Goal: Task Accomplishment & Management: Use online tool/utility

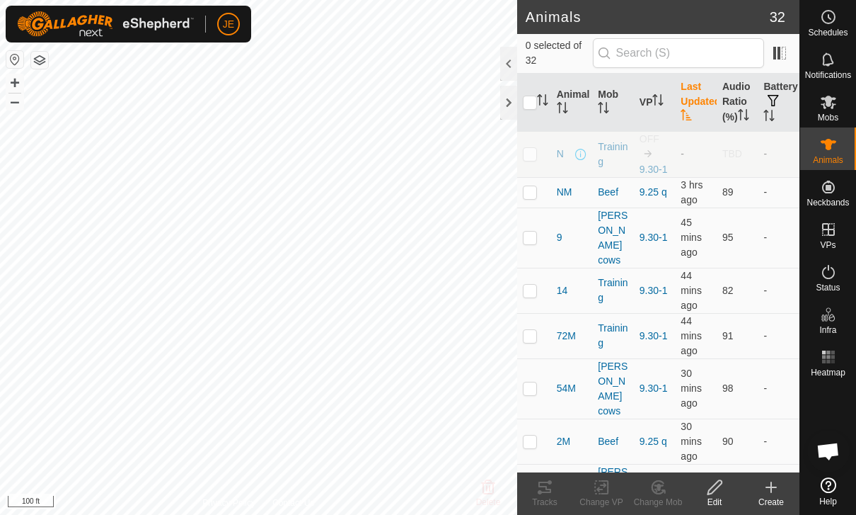
scroll to position [1298, 0]
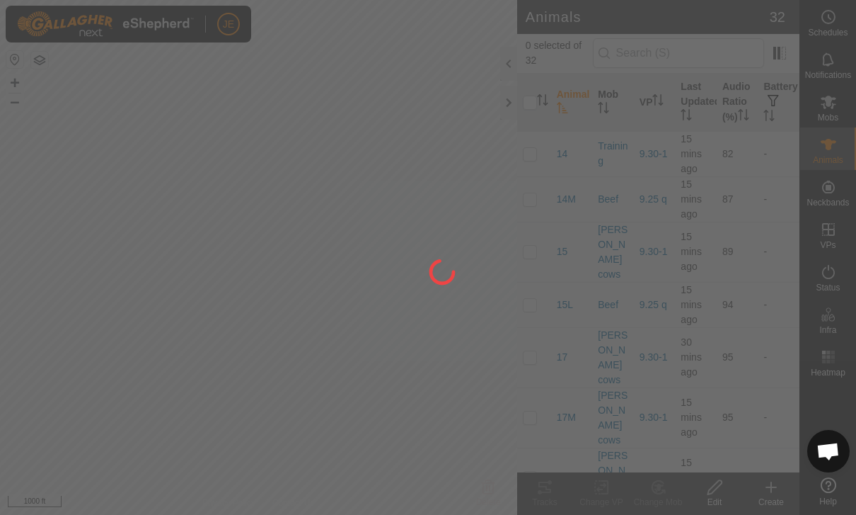
scroll to position [1298, 0]
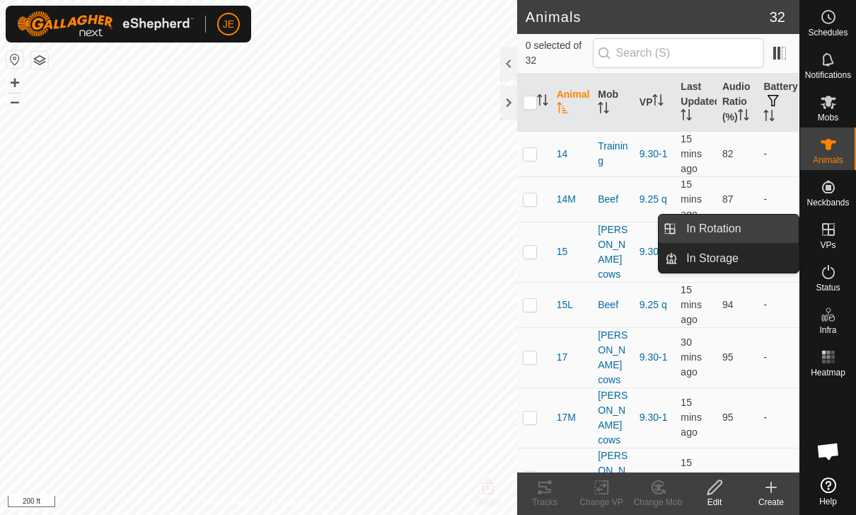
click at [754, 220] on link "In Rotation" at bounding box center [738, 228] width 121 height 28
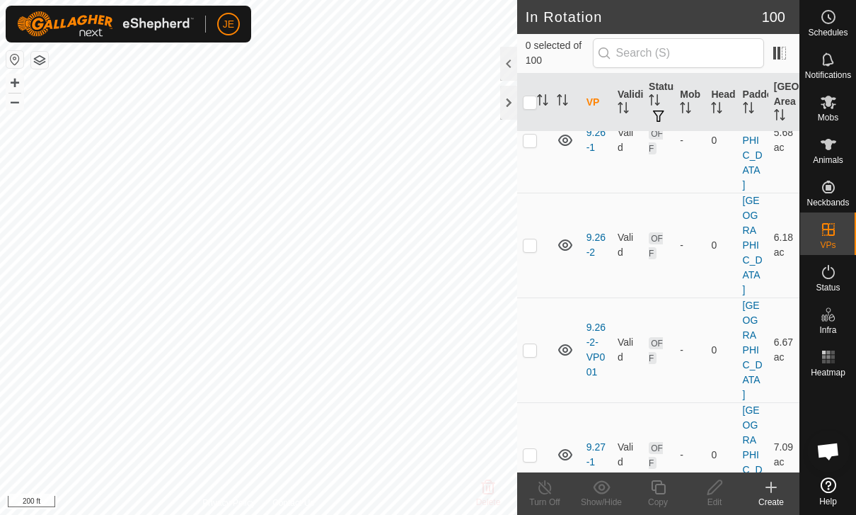
scroll to position [4167, 0]
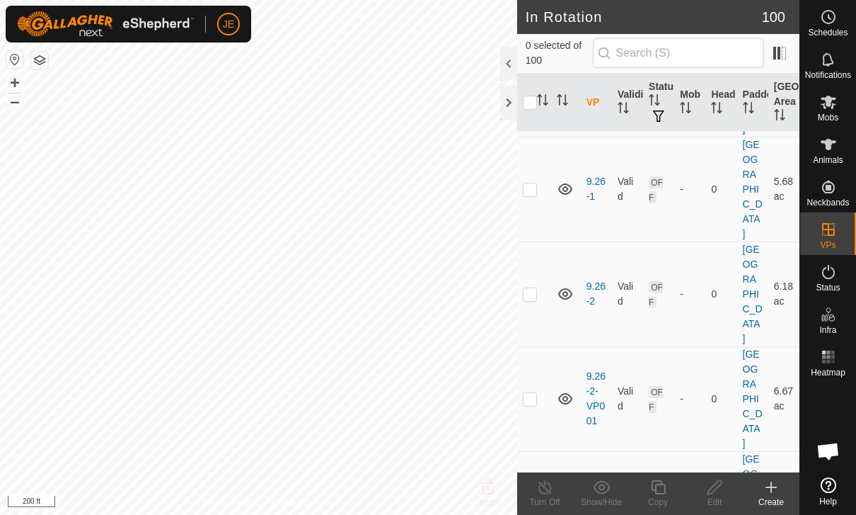
checkbox input "true"
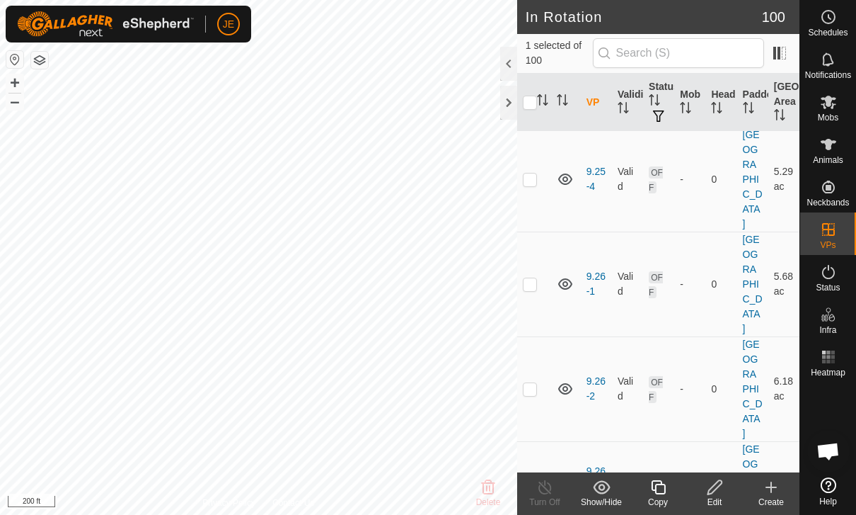
scroll to position [4072, 0]
checkbox input "true"
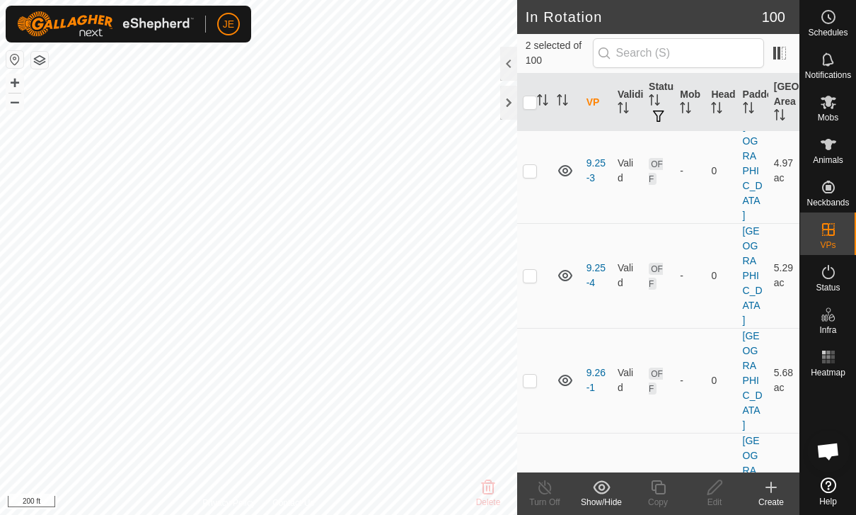
scroll to position [3975, 0]
checkbox input "true"
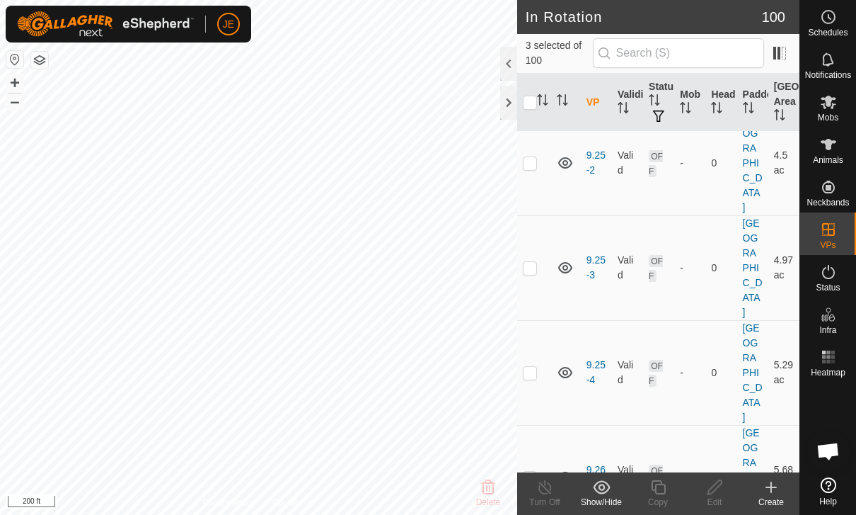
scroll to position [3877, 0]
checkbox input "true"
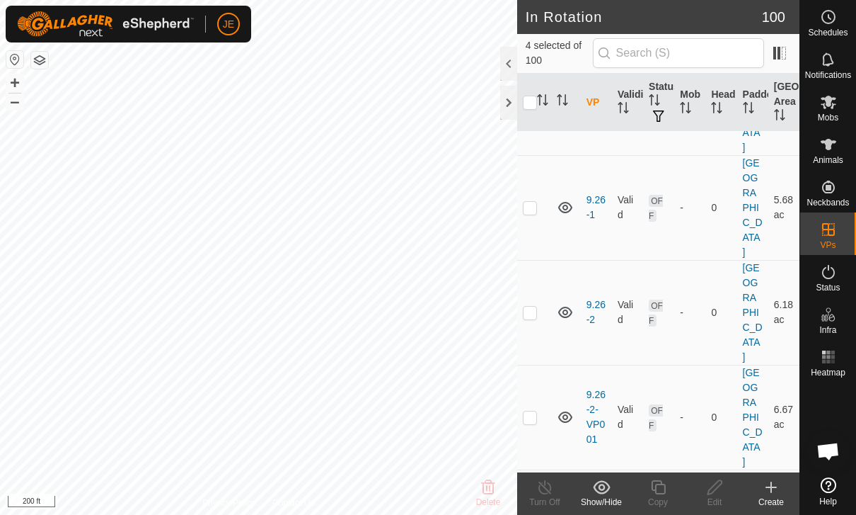
scroll to position [4218, 0]
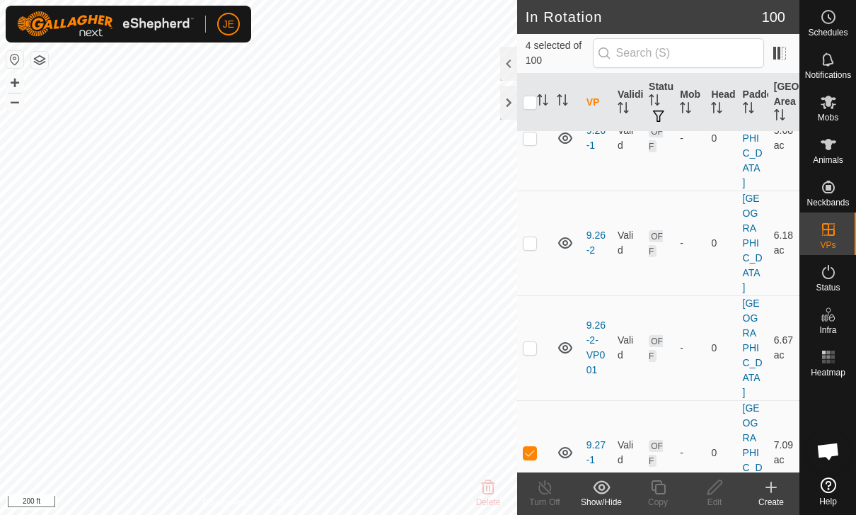
checkbox input "true"
checkbox input "false"
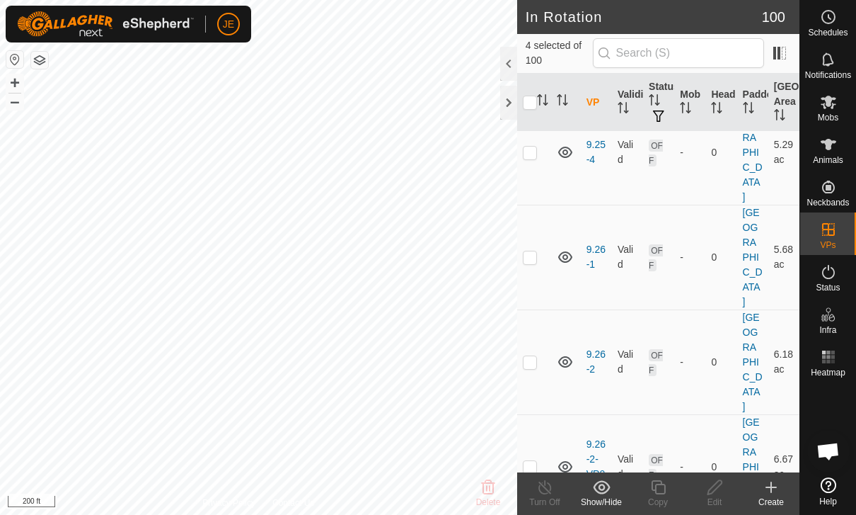
checkbox input "false"
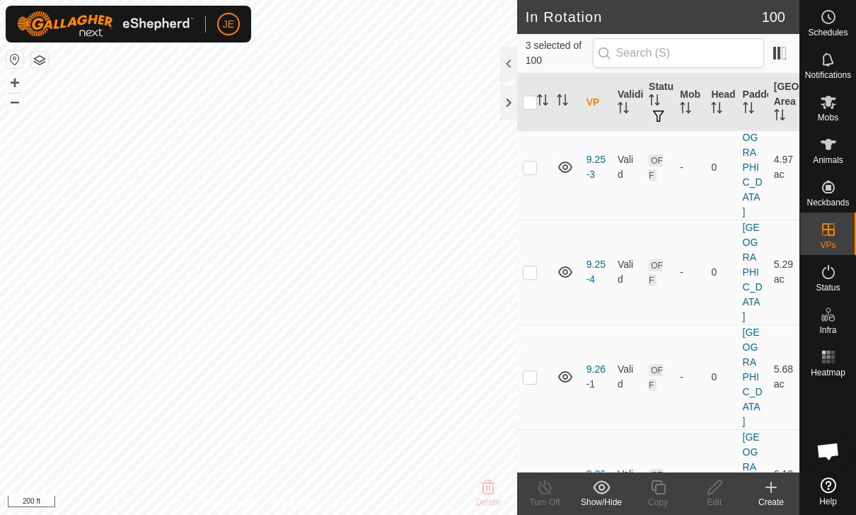
scroll to position [3974, 0]
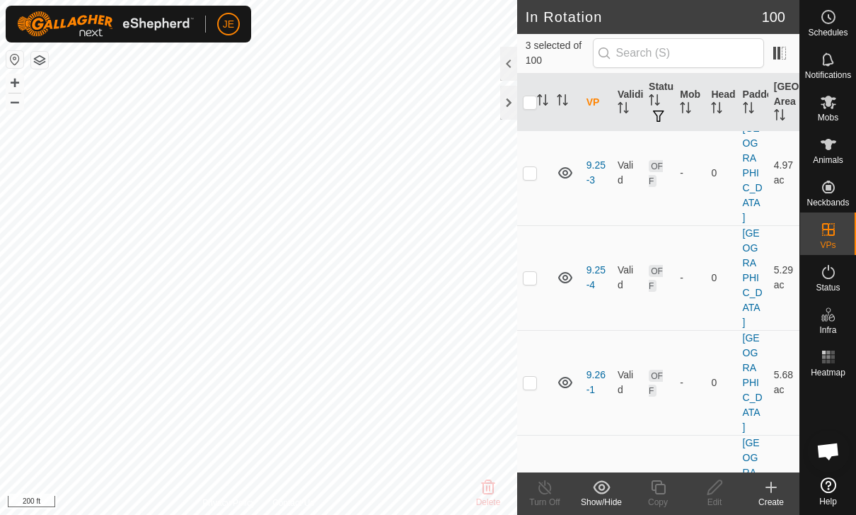
checkbox input "false"
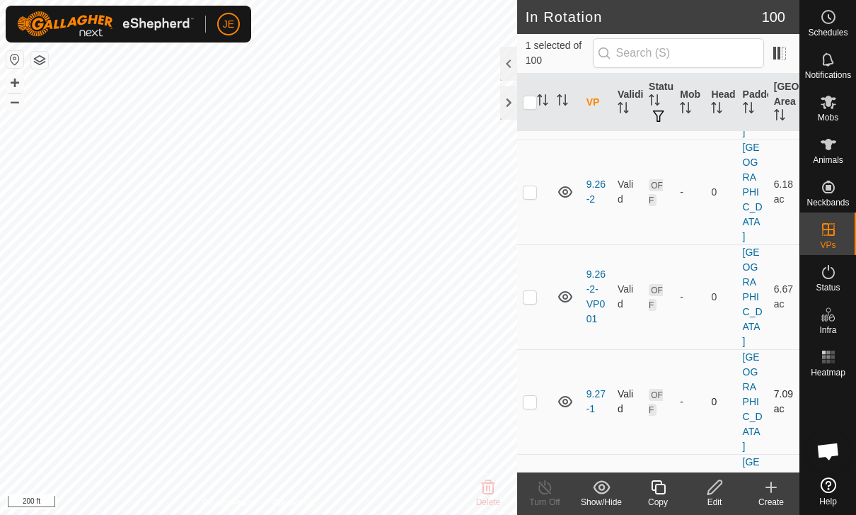
scroll to position [4265, 0]
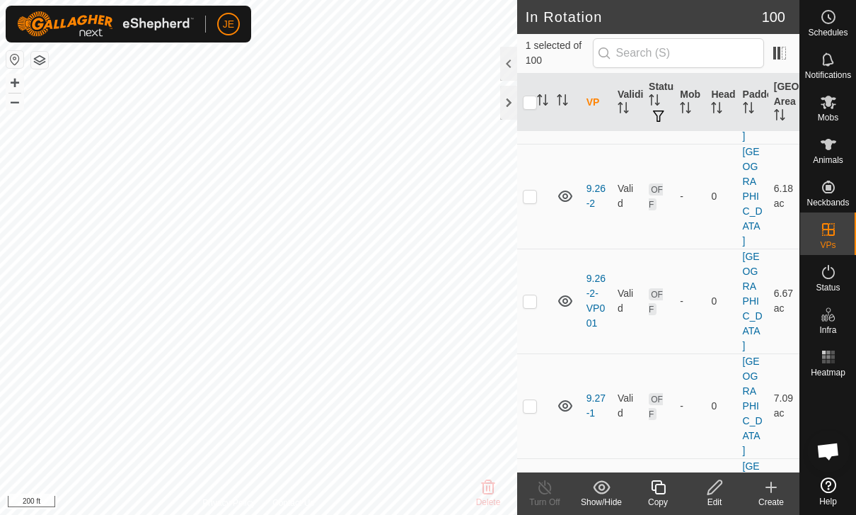
click at [719, 488] on icon at bounding box center [715, 486] width 18 height 17
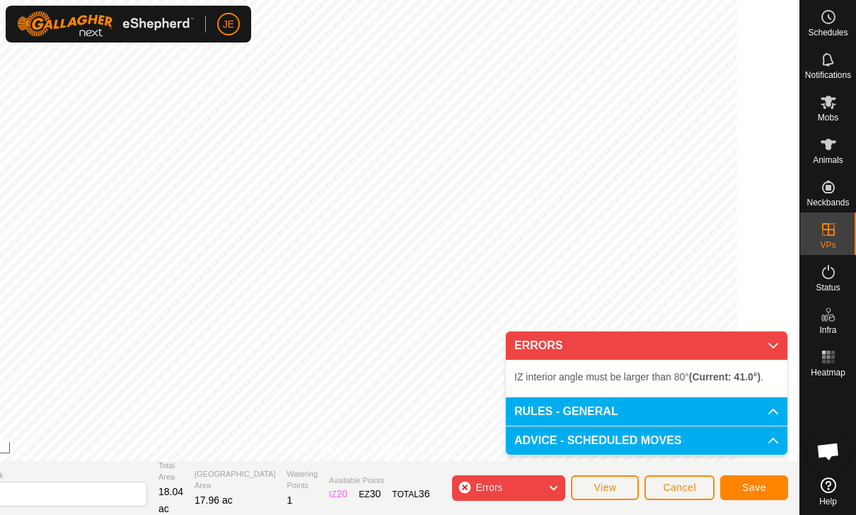
click at [766, 481] on button "Save" at bounding box center [754, 487] width 68 height 25
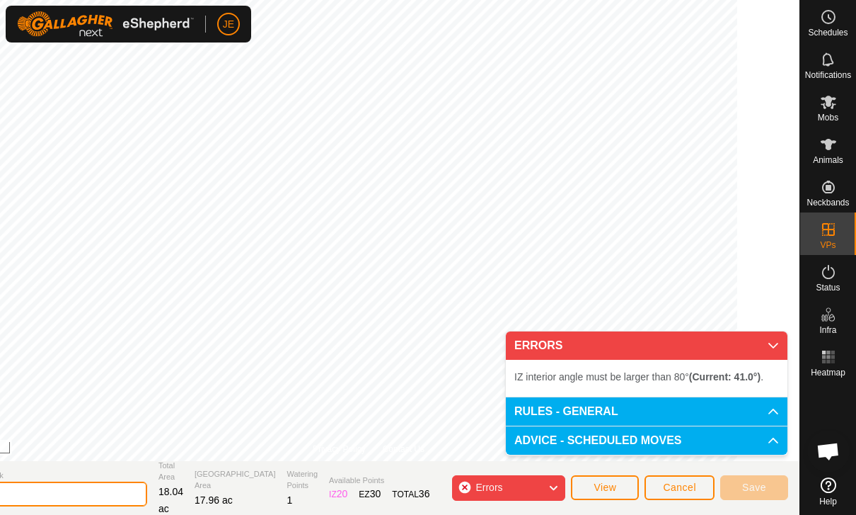
click at [137, 492] on input "9.30" at bounding box center [48, 493] width 198 height 25
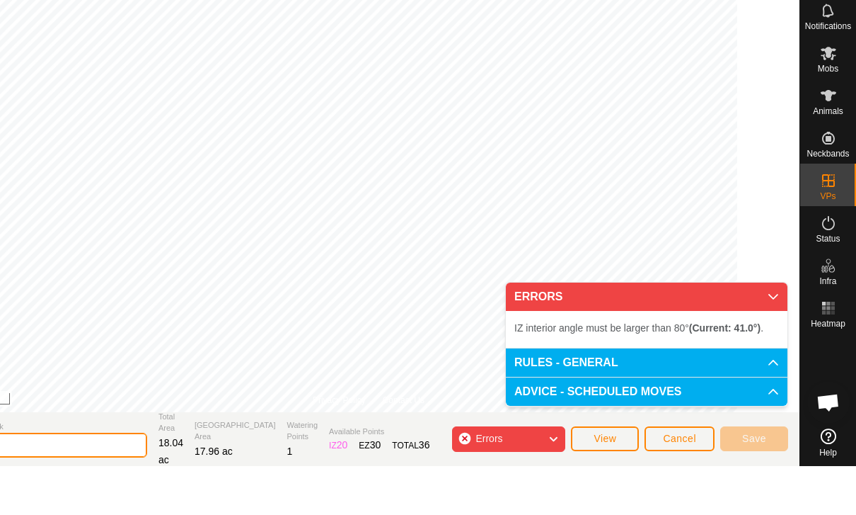
type input "9"
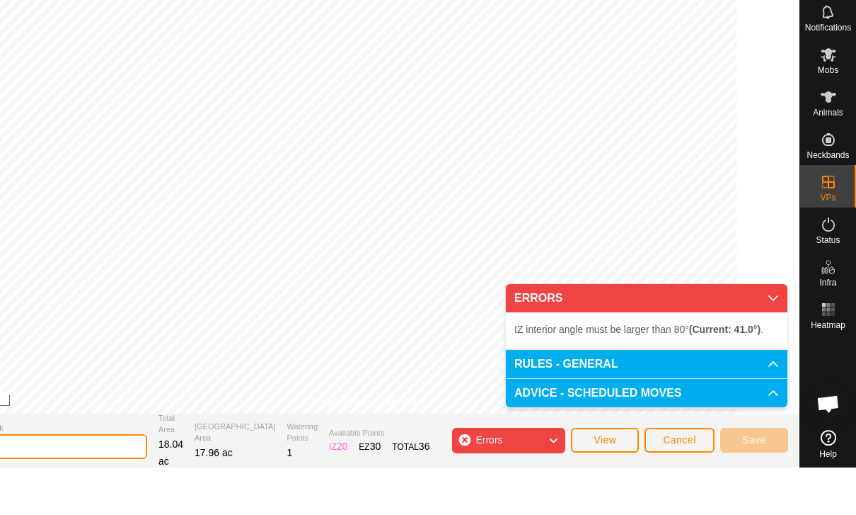
type input "1"
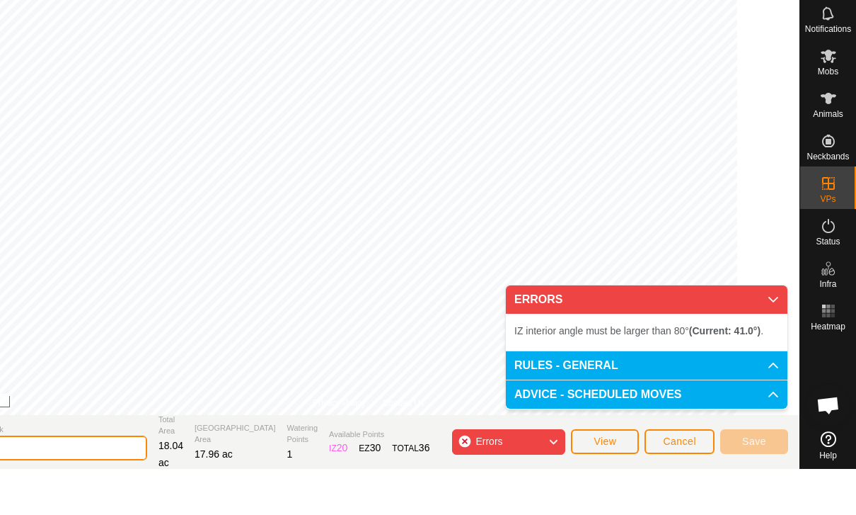
type input "10.1"
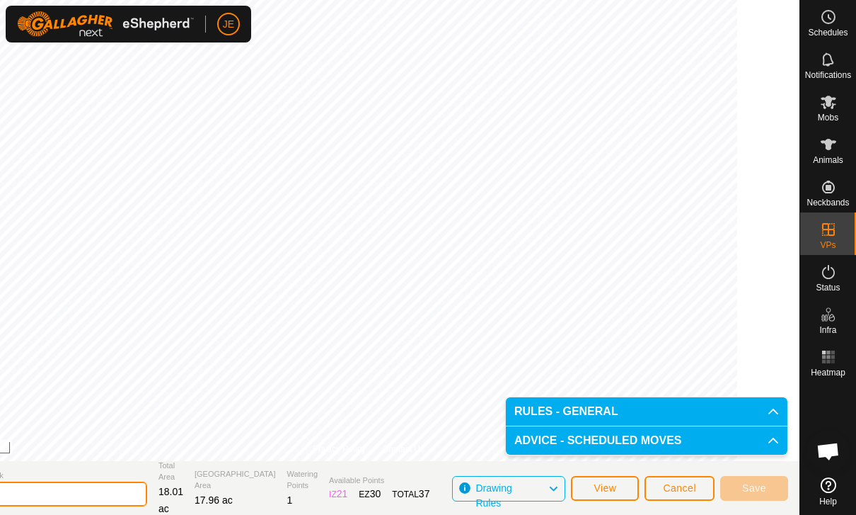
click at [137, 496] on input "10.1" at bounding box center [48, 493] width 198 height 25
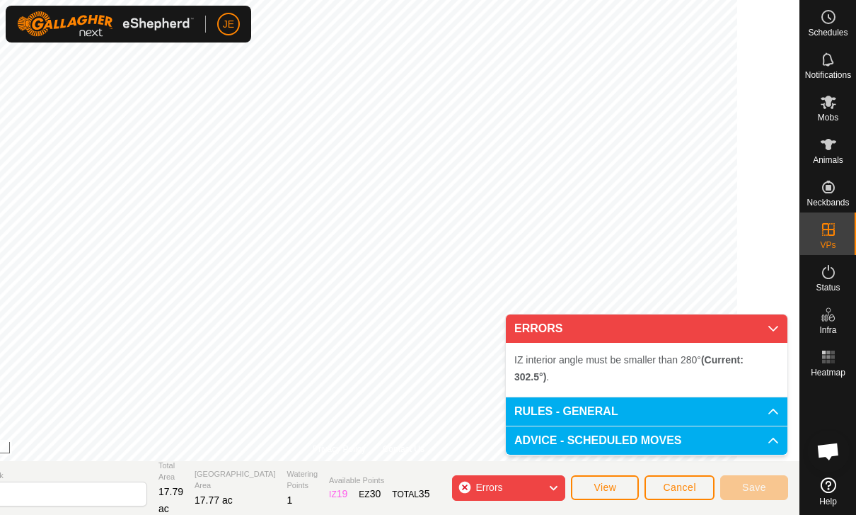
click at [776, 328] on icon at bounding box center [774, 329] width 10 height 6
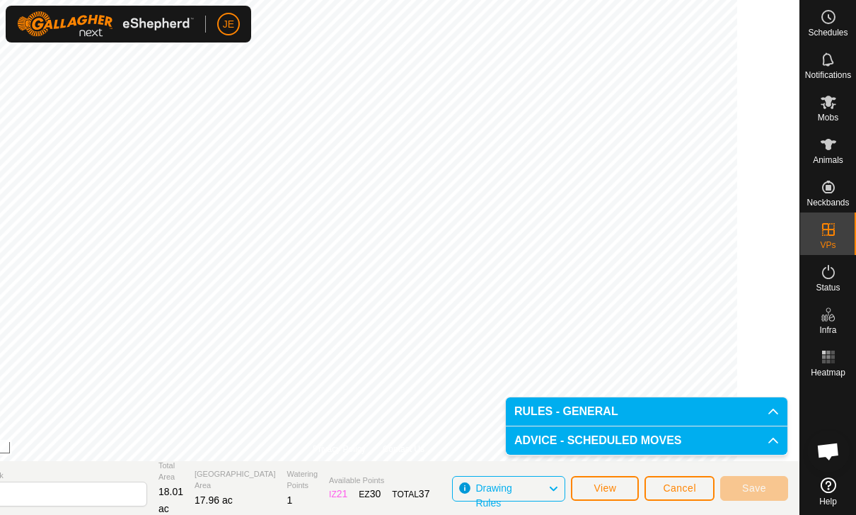
click at [691, 488] on span "Cancel" at bounding box center [679, 487] width 33 height 11
click at [681, 485] on span "Cancel" at bounding box center [679, 487] width 33 height 11
click at [679, 495] on button "Cancel" at bounding box center [680, 488] width 70 height 25
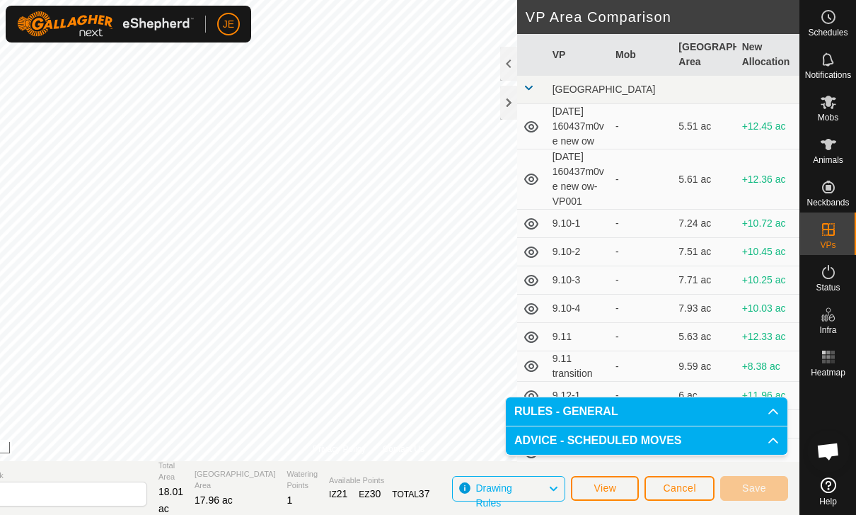
click at [682, 488] on span "Cancel" at bounding box center [679, 487] width 33 height 11
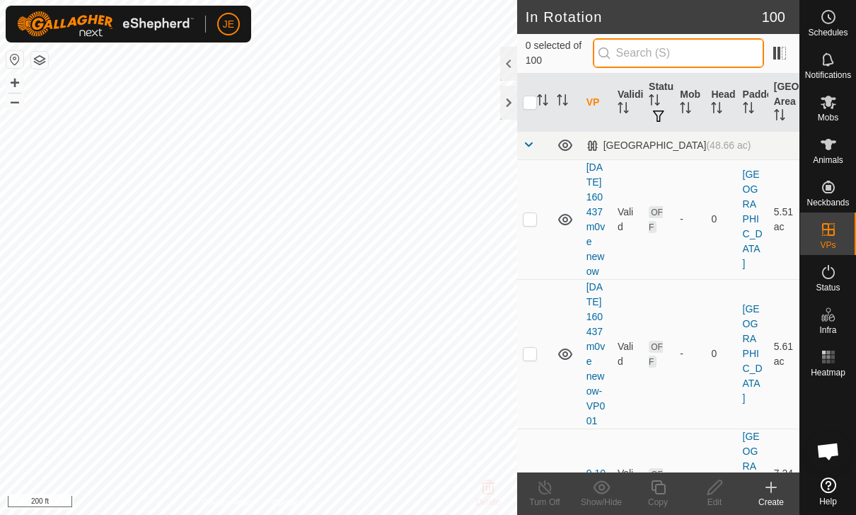
click at [734, 54] on input "text" at bounding box center [678, 53] width 171 height 30
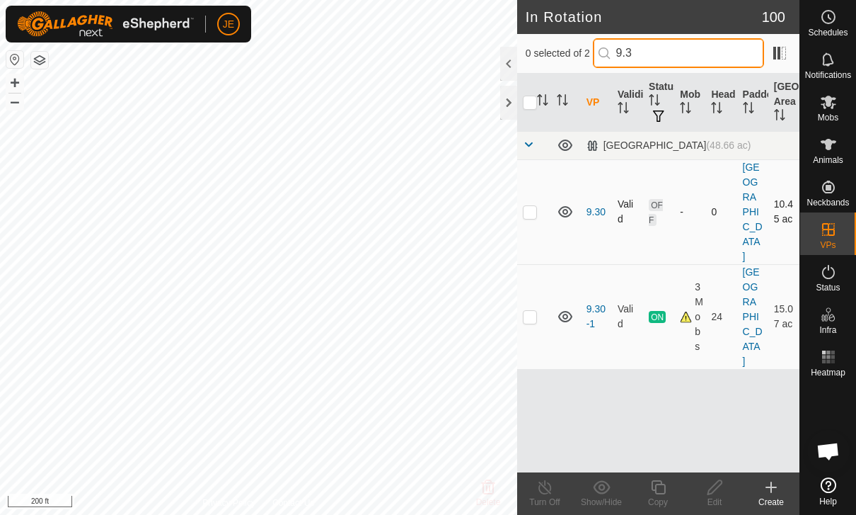
type input "9.3"
click at [533, 206] on p-checkbox at bounding box center [530, 211] width 14 height 11
checkbox input "true"
click at [719, 496] on div "Edit" at bounding box center [715, 501] width 57 height 13
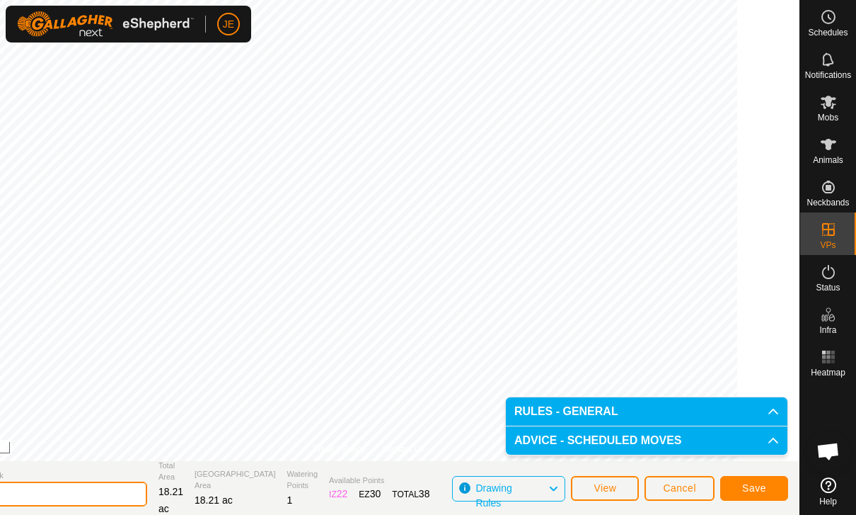
click at [113, 486] on input "9.30" at bounding box center [48, 493] width 198 height 25
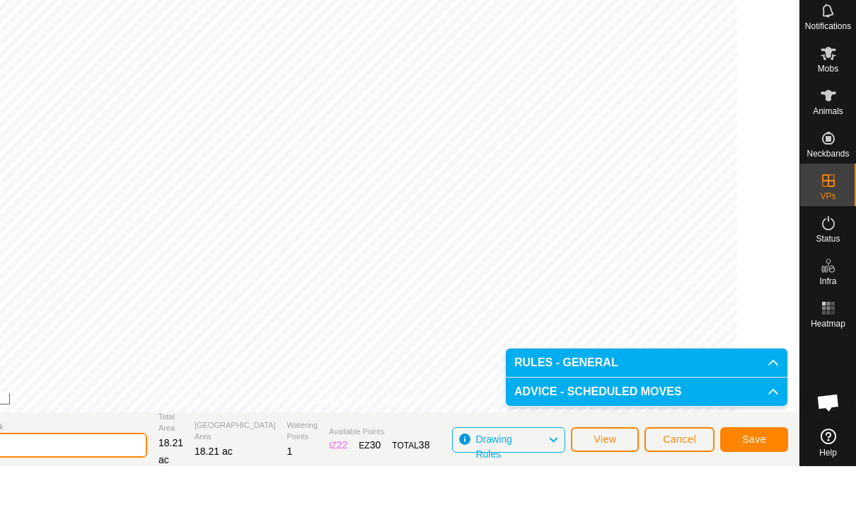
click at [131, 481] on input "9.30" at bounding box center [48, 493] width 198 height 25
type input "9"
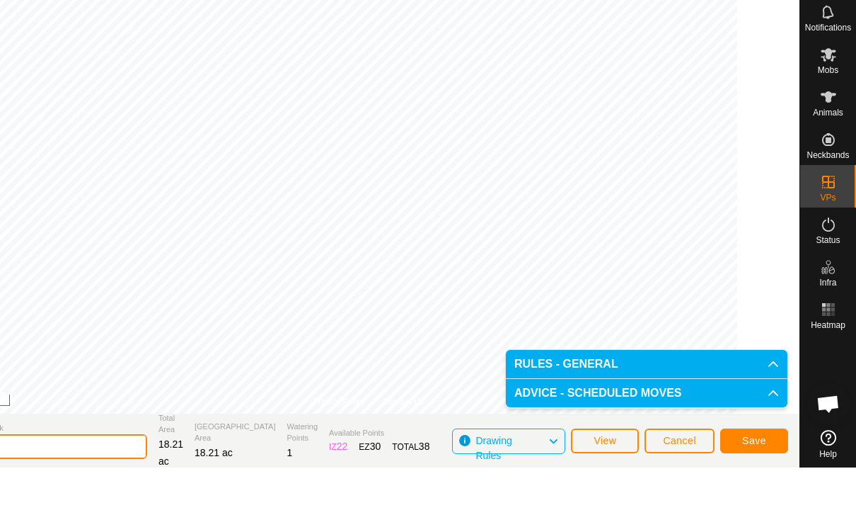
type input "10-1"
click at [750, 476] on button "Save" at bounding box center [754, 488] width 68 height 25
